Goal: Task Accomplishment & Management: Manage account settings

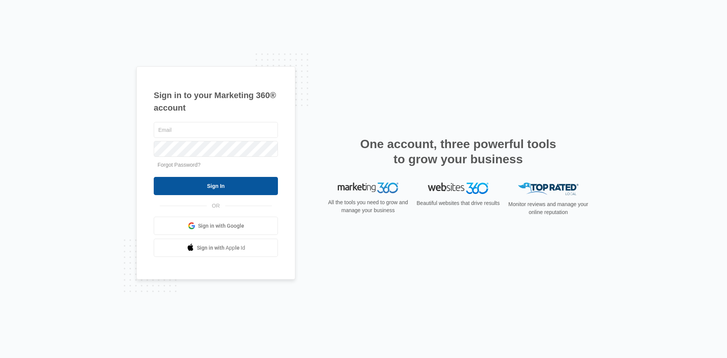
type input "[EMAIL_ADDRESS][PERSON_NAME][DOMAIN_NAME]"
click at [217, 184] on input "Sign In" at bounding box center [216, 186] width 124 height 18
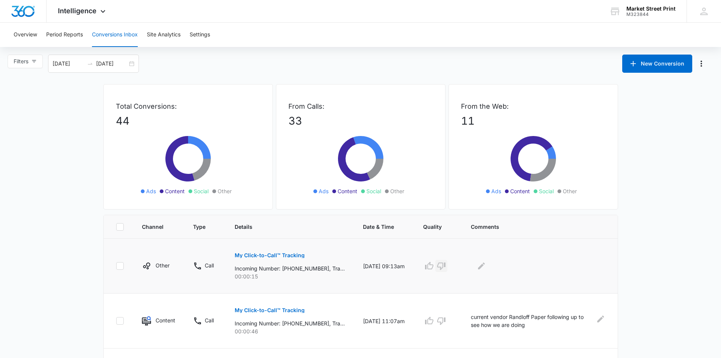
click at [446, 267] on icon "button" at bounding box center [441, 265] width 9 height 9
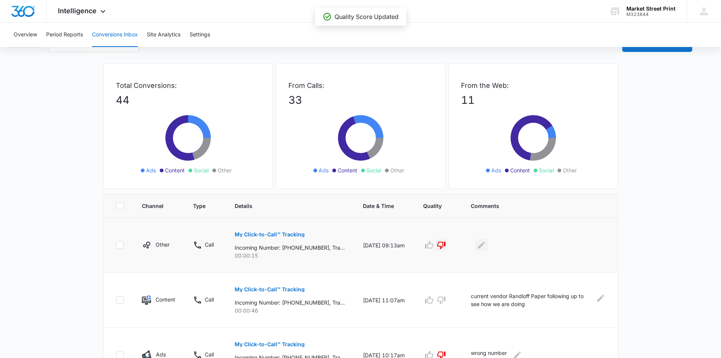
scroll to position [38, 0]
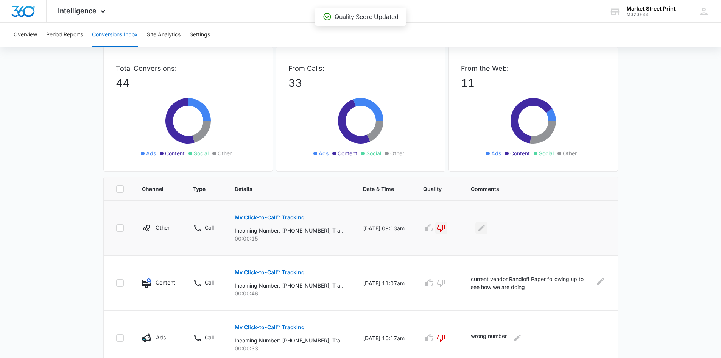
click at [486, 230] on icon "Edit Comments" at bounding box center [481, 227] width 9 height 9
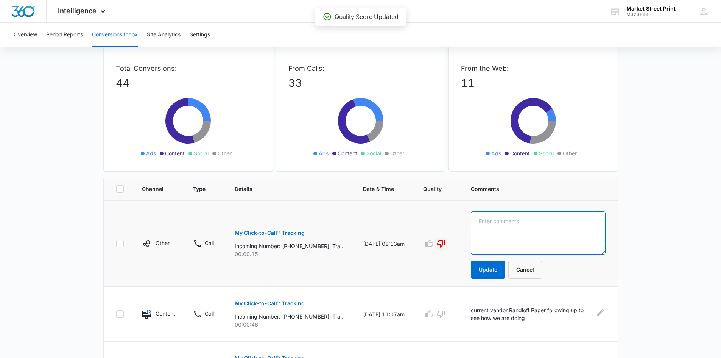
click at [490, 226] on textarea at bounding box center [538, 232] width 134 height 43
type textarea "h"
type textarea "N"
type textarea "c"
type textarea "caller hung up"
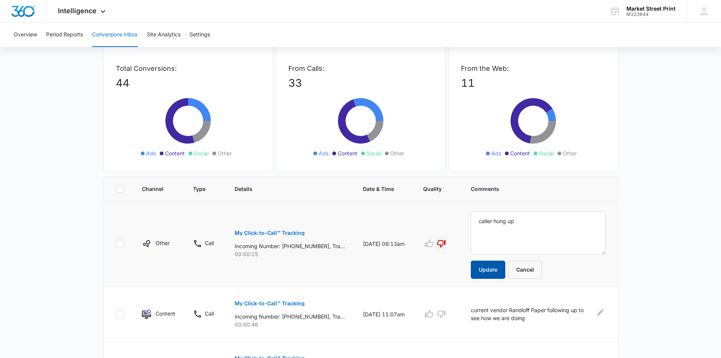
click at [495, 267] on button "Update" at bounding box center [488, 269] width 34 height 18
click at [496, 270] on button "Update" at bounding box center [488, 269] width 34 height 18
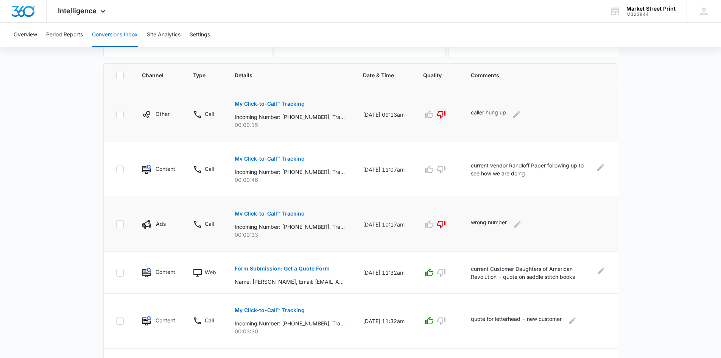
scroll to position [189, 0]
